Goal: Task Accomplishment & Management: Manage account settings

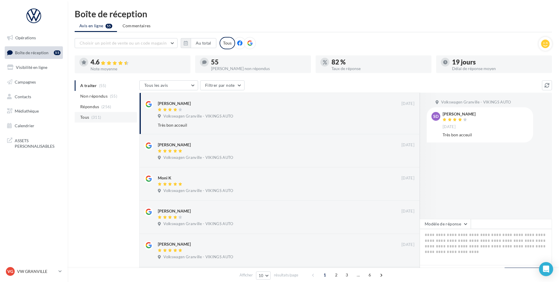
click at [97, 118] on span "(311)" at bounding box center [96, 117] width 10 height 5
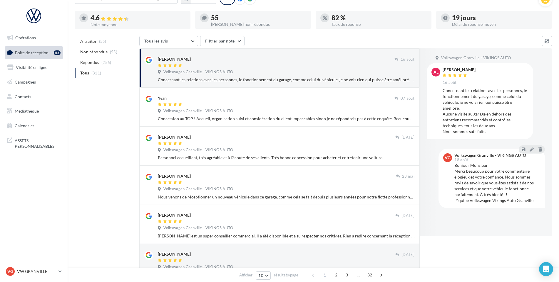
scroll to position [1, 0]
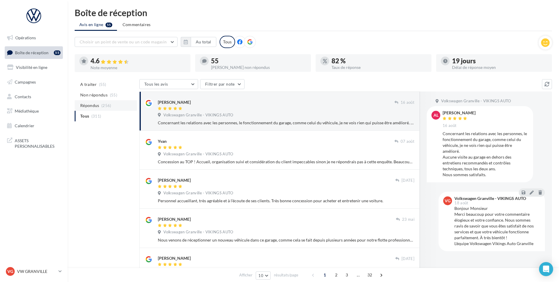
click at [88, 104] on span "Répondus" at bounding box center [89, 106] width 19 height 6
click at [185, 86] on button "Tous les avis" at bounding box center [168, 84] width 59 height 10
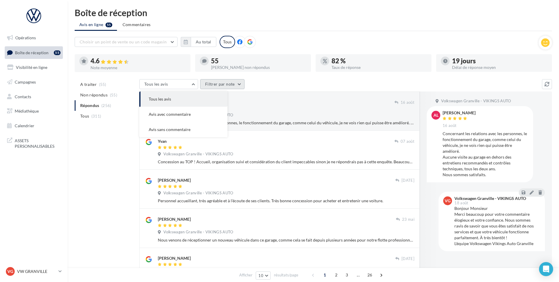
click at [215, 85] on button "Filtrer par note" at bounding box center [222, 84] width 44 height 10
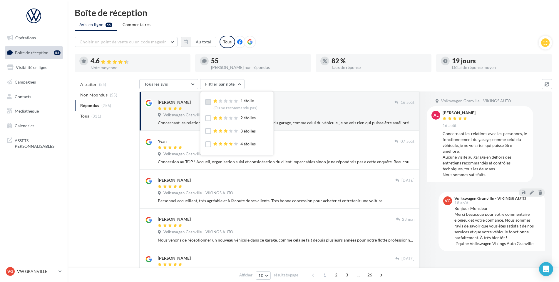
click at [207, 104] on label at bounding box center [208, 102] width 6 height 6
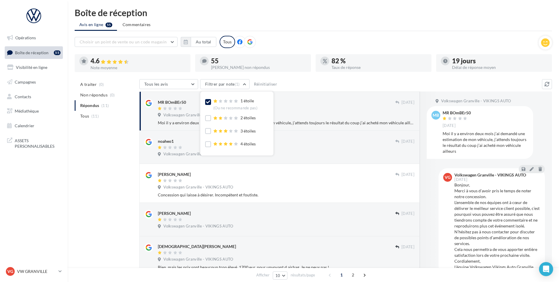
click at [128, 207] on div "A traiter (0) Non répondus (0) Répondus (11) Tous (11) Tous les avis Tous les a…" at bounding box center [313, 274] width 477 height 390
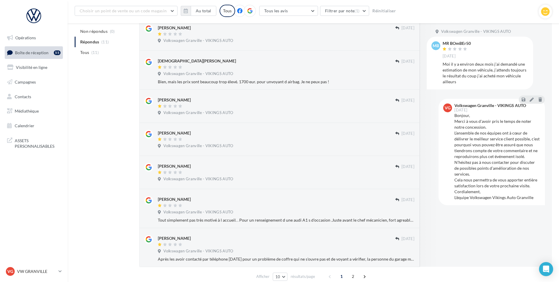
scroll to position [218, 0]
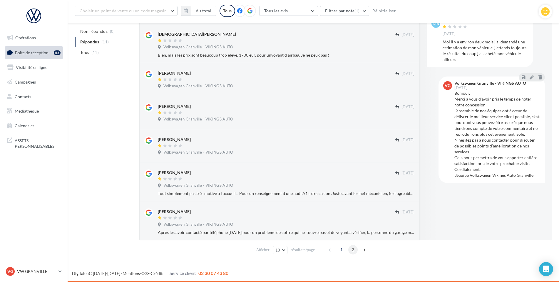
click at [351, 252] on span "2" at bounding box center [352, 249] width 9 height 9
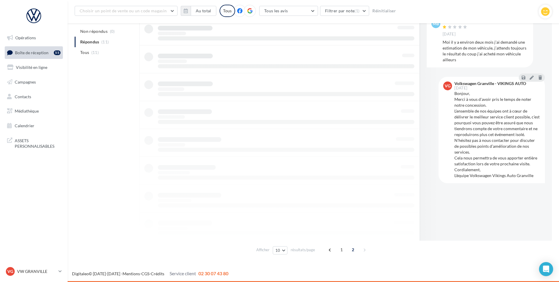
scroll to position [45, 0]
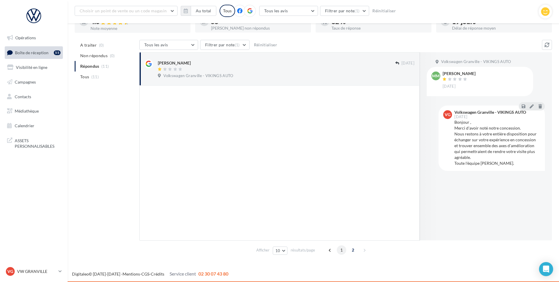
click at [339, 251] on span "1" at bounding box center [341, 250] width 9 height 9
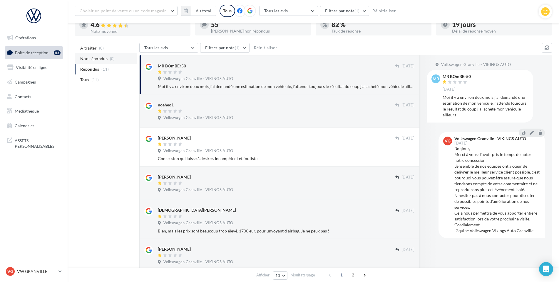
click at [94, 56] on span "Non répondus" at bounding box center [93, 59] width 27 height 6
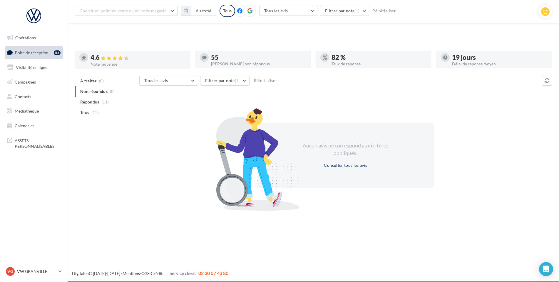
scroll to position [9, 0]
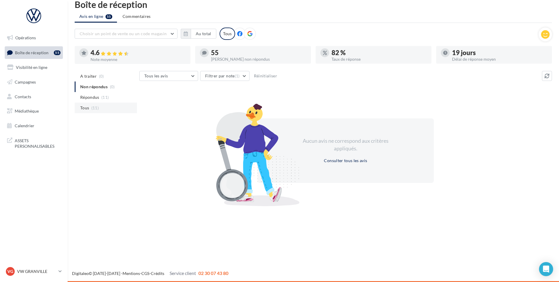
click at [102, 105] on li "Tous (11)" at bounding box center [106, 108] width 62 height 11
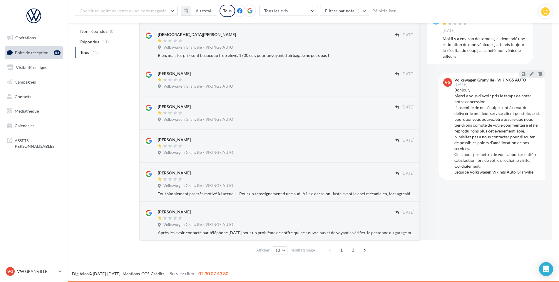
scroll to position [218, 0]
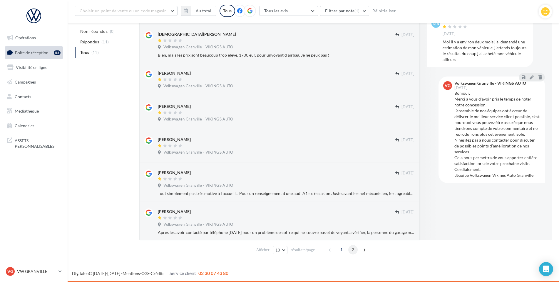
click at [354, 252] on span "2" at bounding box center [352, 249] width 9 height 9
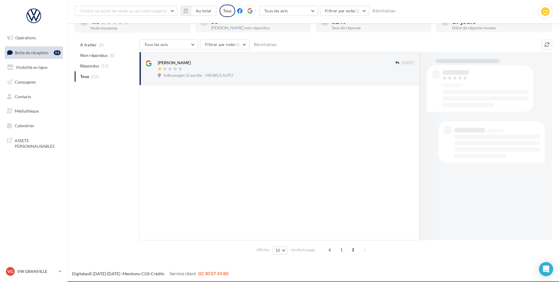
scroll to position [45, 0]
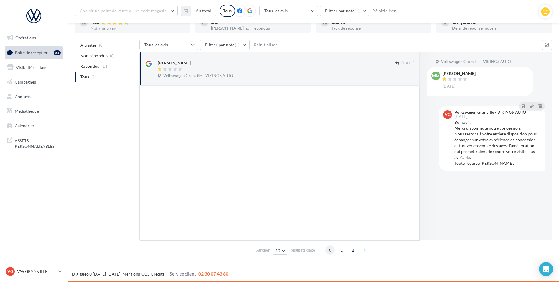
click at [333, 249] on span at bounding box center [329, 250] width 9 height 9
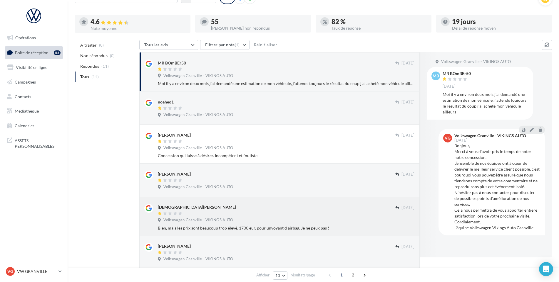
scroll to position [16, 0]
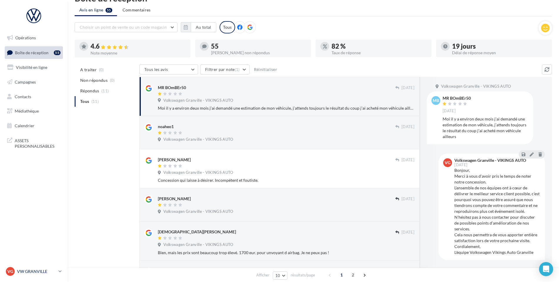
click at [33, 276] on div "VG VW GRANVILLE vw-gra-vau" at bounding box center [31, 272] width 50 height 9
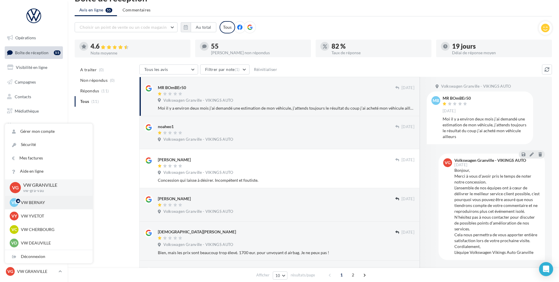
scroll to position [88, 0]
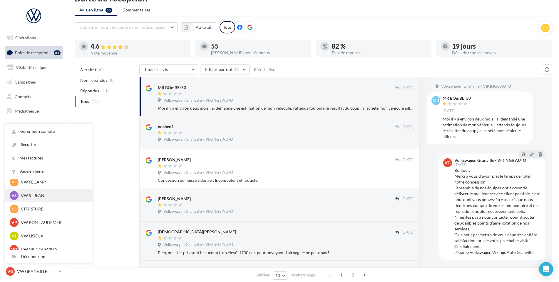
click at [43, 198] on p "VW ST JEAN" at bounding box center [53, 196] width 65 height 6
